Goal: Check status: Check status

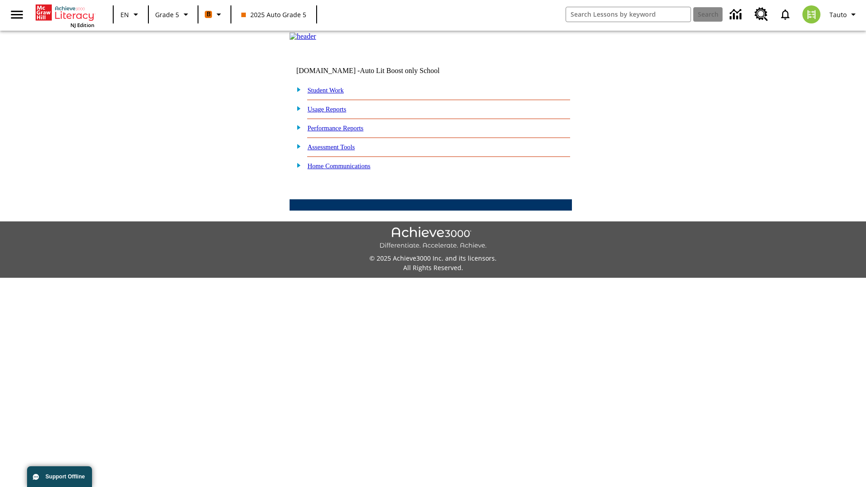
click at [332, 94] on link "Student Work" at bounding box center [326, 90] width 36 height 7
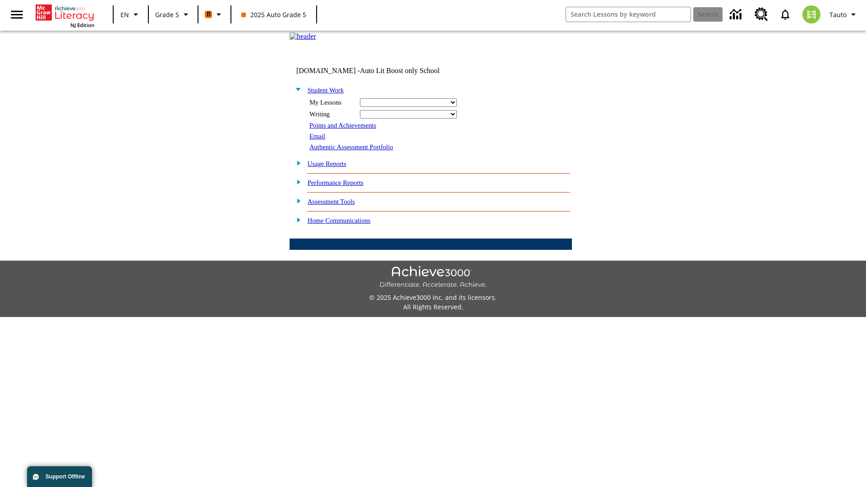
select select "/options/reports/?report_id=12&atype=22&section=2"
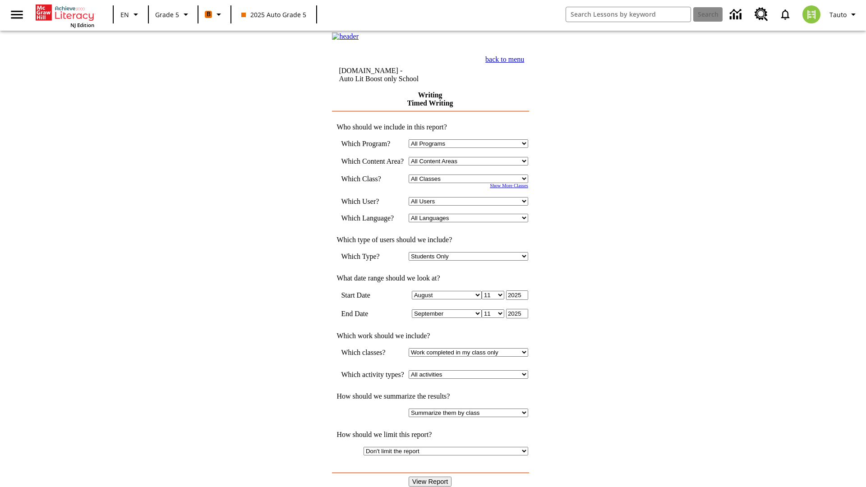
click at [472, 183] on select "Select a Class: All Classes 2025 Auto Grade 5 OL 2025 Auto Grade 6" at bounding box center [469, 179] width 120 height 9
select select "11133131"
click at [472, 206] on select "All Users Cat, Sautoen Cat, Sautoes Cat, Sautoss Donotlogin, Sautoen Twoschools…" at bounding box center [469, 201] width 120 height 9
select select "21437107"
click at [431, 477] on input "View Report" at bounding box center [430, 482] width 43 height 10
